Goal: Navigation & Orientation: Find specific page/section

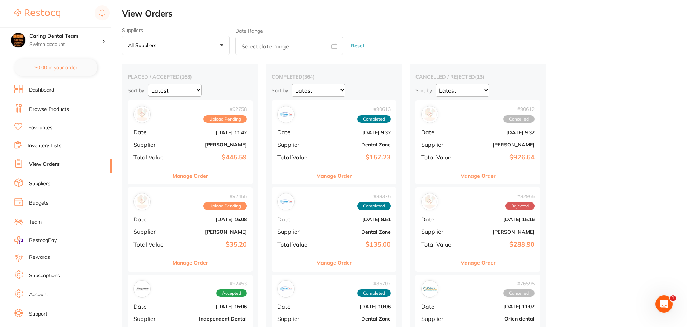
click at [38, 9] on link at bounding box center [37, 13] width 46 height 17
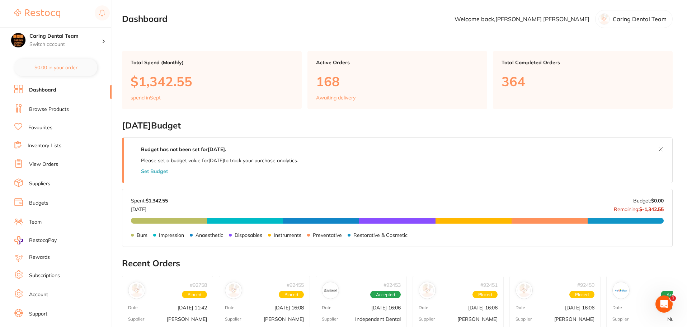
click at [571, 16] on p "Welcome back, [PERSON_NAME]" at bounding box center [522, 19] width 135 height 6
click at [621, 21] on p "Caring Dental Team" at bounding box center [640, 19] width 54 height 6
click at [37, 316] on link "Support" at bounding box center [38, 313] width 18 height 7
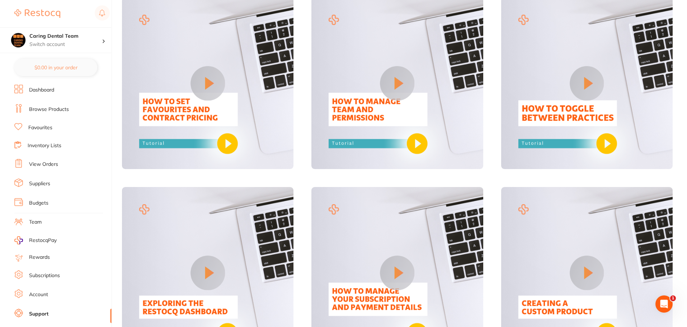
scroll to position [588, 0]
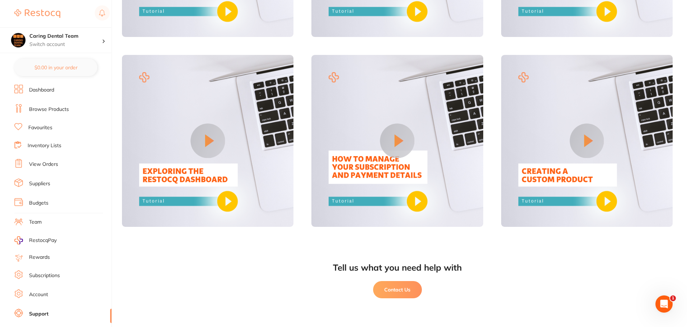
click at [383, 287] on button "Contact Us" at bounding box center [397, 289] width 49 height 17
drag, startPoint x: 33, startPoint y: 103, endPoint x: 36, endPoint y: 107, distance: 5.2
click at [33, 103] on ul "Dashboard Browse Products Favourites Inventory Lists View Orders Suppliers Budg…" at bounding box center [62, 209] width 97 height 248
click at [36, 109] on link "Browse Products" at bounding box center [49, 109] width 40 height 7
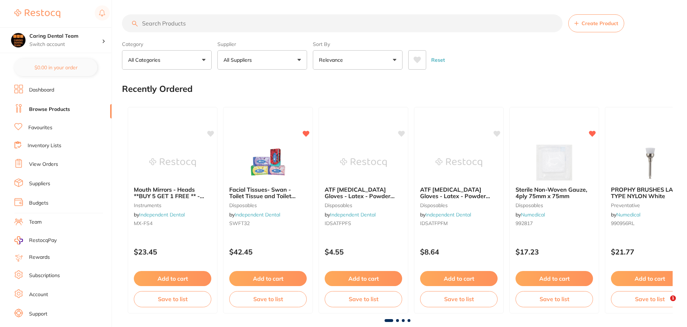
click at [26, 89] on li "Dashboard" at bounding box center [62, 90] width 97 height 11
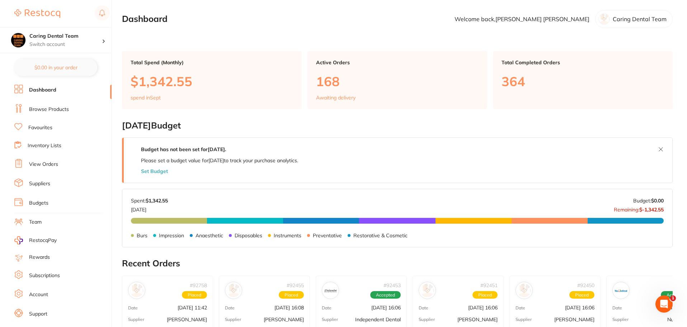
click at [44, 143] on link "Inventory Lists" at bounding box center [45, 145] width 34 height 7
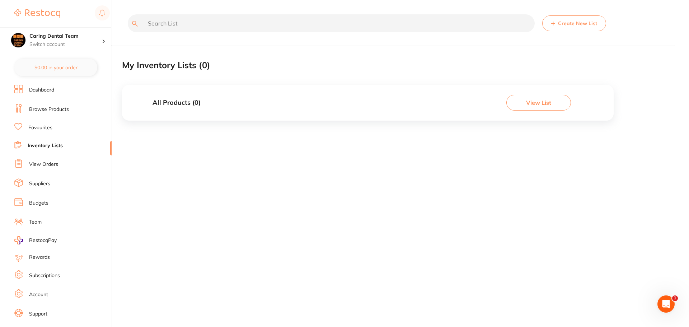
click at [43, 130] on link "Favourites" at bounding box center [40, 127] width 24 height 7
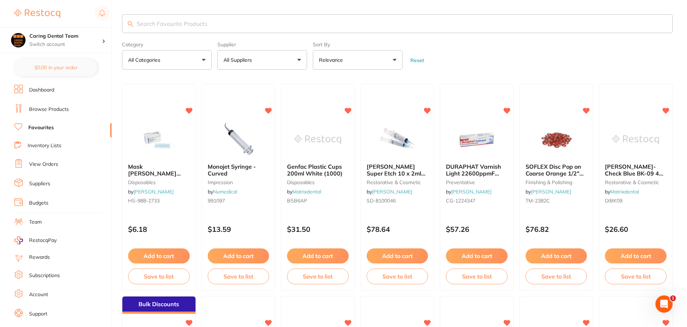
click at [57, 110] on link "Browse Products" at bounding box center [49, 109] width 40 height 7
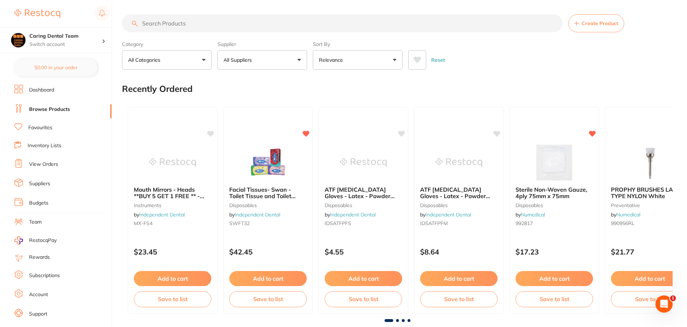
click at [51, 90] on link "Dashboard" at bounding box center [41, 89] width 25 height 7
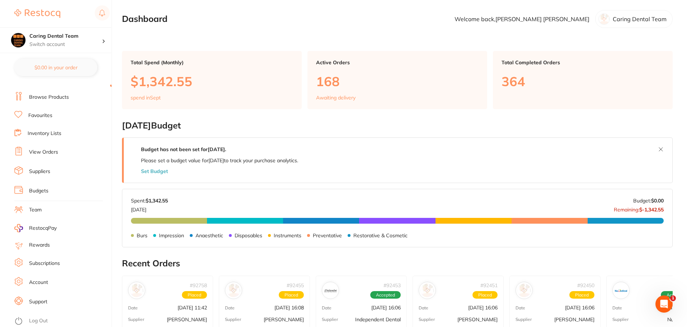
click at [45, 151] on link "View Orders" at bounding box center [43, 152] width 29 height 7
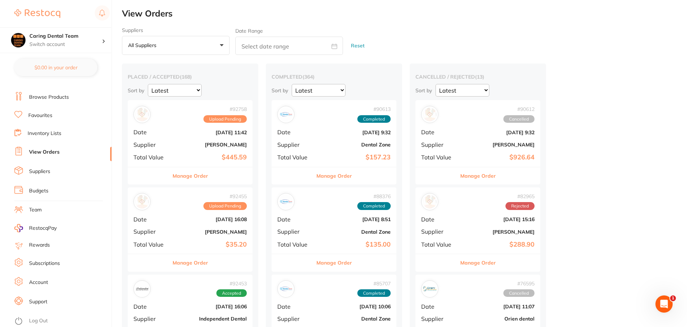
scroll to position [36, 0]
